Goal: Find specific page/section: Find specific page/section

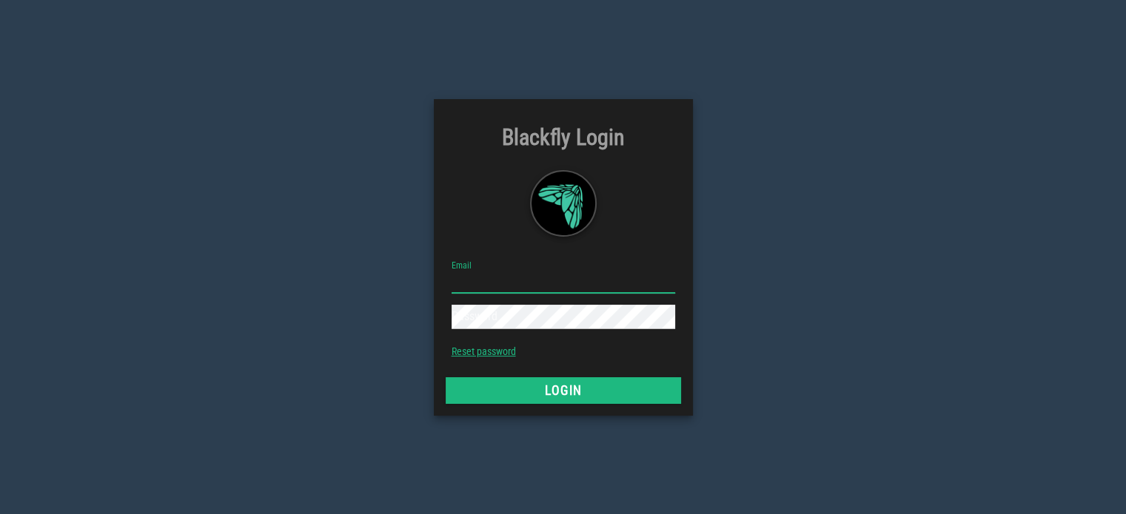
click at [483, 269] on input "Email" at bounding box center [564, 281] width 224 height 24
click at [529, 287] on input "Email" at bounding box center [564, 281] width 224 height 24
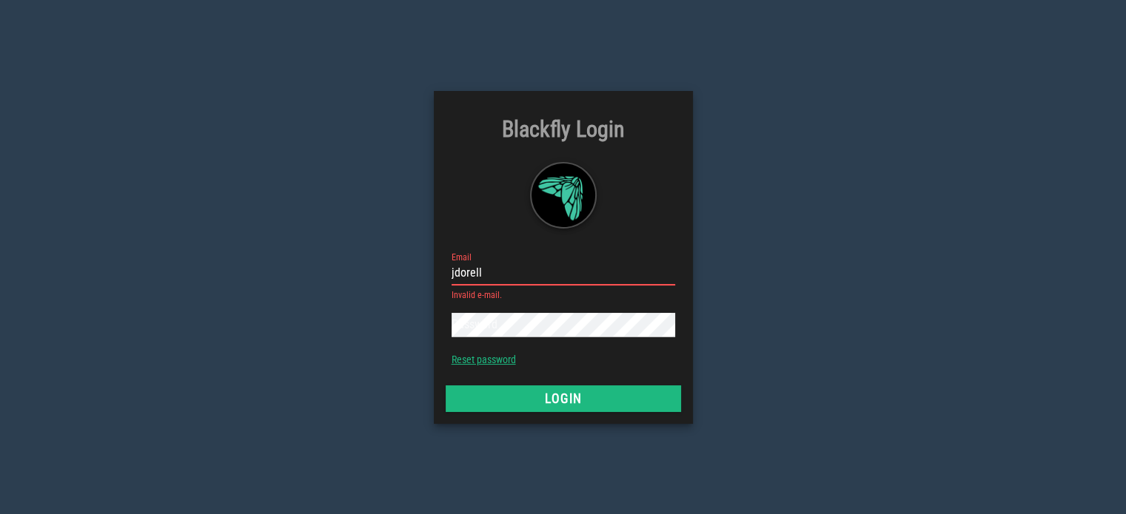
type input "[EMAIL_ADDRESS][DOMAIN_NAME]"
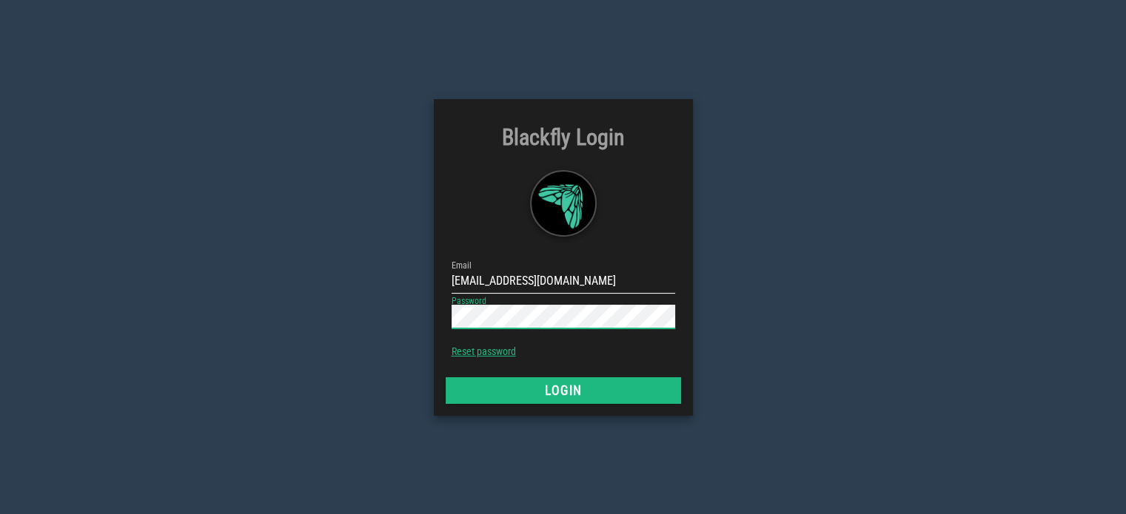
click at [446, 377] on button "Login" at bounding box center [563, 390] width 235 height 27
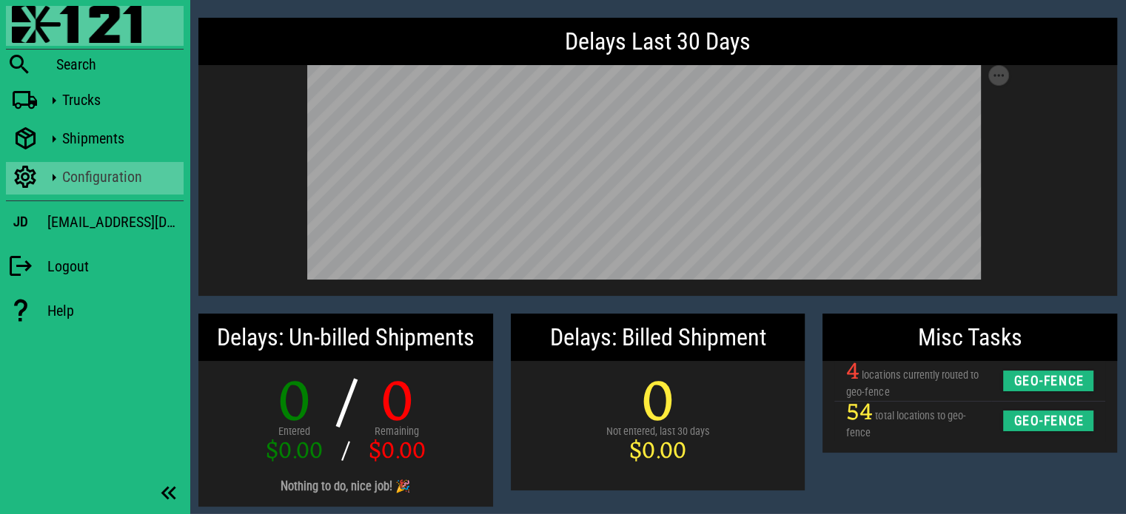
click at [77, 171] on div "Configuration" at bounding box center [119, 177] width 115 height 18
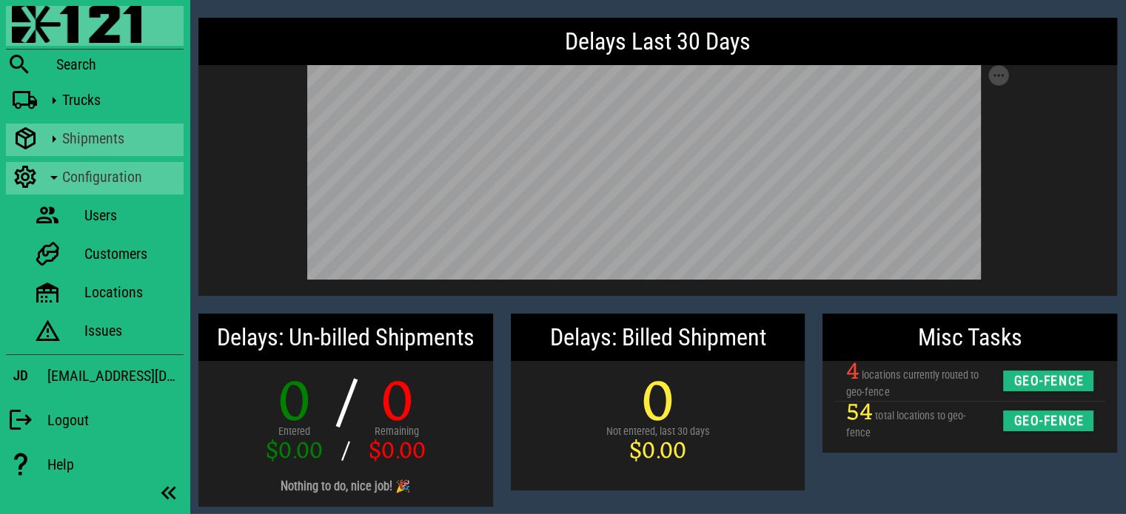
click at [75, 130] on div "Shipments" at bounding box center [119, 139] width 115 height 18
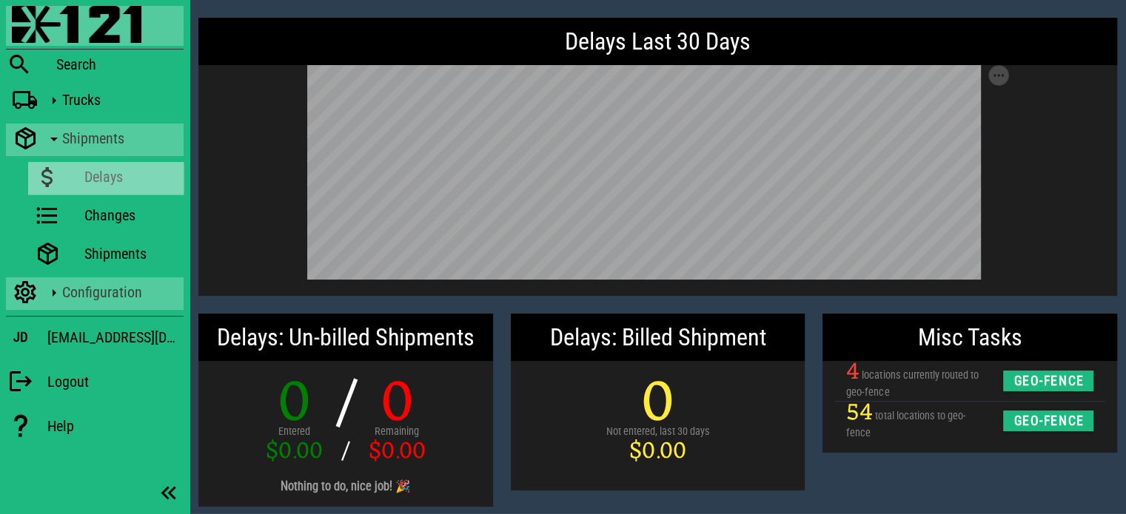
click at [95, 184] on div "Delays" at bounding box center [130, 177] width 93 height 18
